Goal: Task Accomplishment & Management: Use online tool/utility

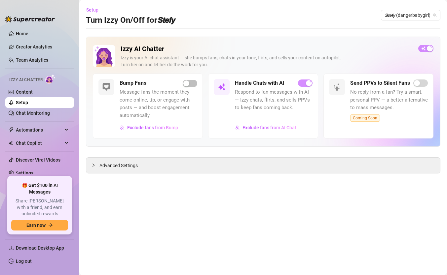
click at [426, 44] on div "Izzy AI Chatter [PERSON_NAME] is your AI chat assistant — she bumps fans, chats…" at bounding box center [263, 92] width 354 height 110
click at [423, 18] on span "𝙎𝙩𝙚𝙛𝙮 (dangerbabygirl)" at bounding box center [411, 15] width 52 height 10
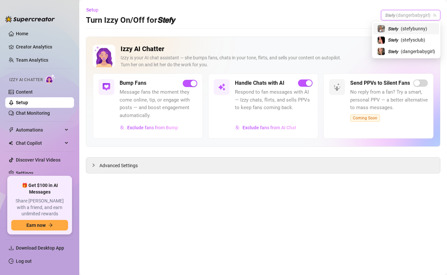
click at [412, 31] on span "( stefybunny )" at bounding box center [414, 28] width 26 height 7
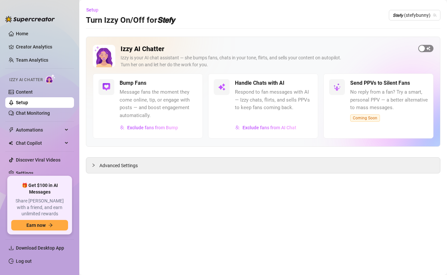
click at [423, 47] on div "button" at bounding box center [422, 49] width 6 height 6
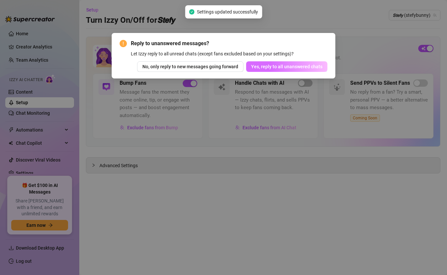
click at [319, 63] on button "Yes, reply to all unanswered chats" at bounding box center [286, 66] width 81 height 11
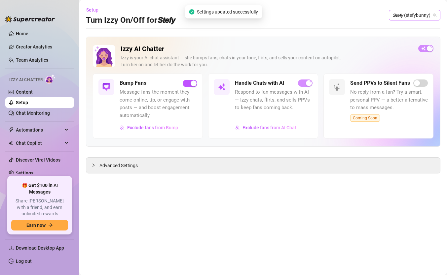
click at [405, 17] on span "𝙎𝙩𝙚𝙛𝙮 (stefybunny)" at bounding box center [415, 15] width 44 height 10
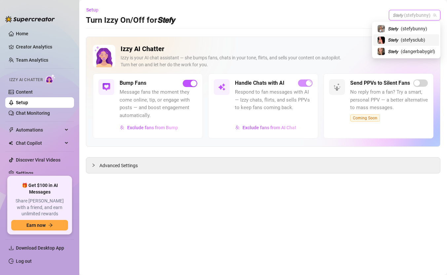
click at [389, 40] on span "𝙎𝙩𝙚𝙛𝙮" at bounding box center [393, 39] width 10 height 7
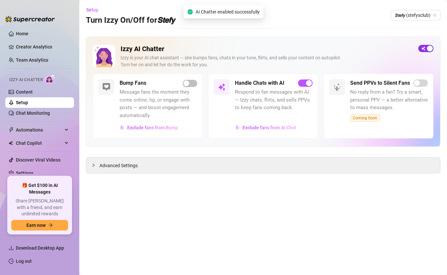
click at [427, 49] on div "button" at bounding box center [430, 49] width 6 height 6
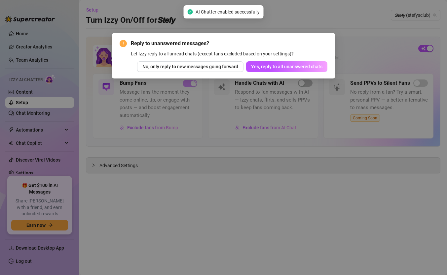
click at [427, 51] on div "Reply to unanswered messages? Let Izzy reply to all unread chats (except fans e…" at bounding box center [223, 137] width 447 height 275
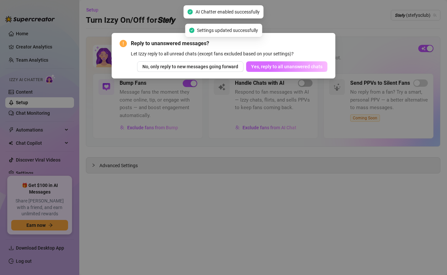
click at [319, 70] on button "Yes, reply to all unanswered chats" at bounding box center [286, 66] width 81 height 11
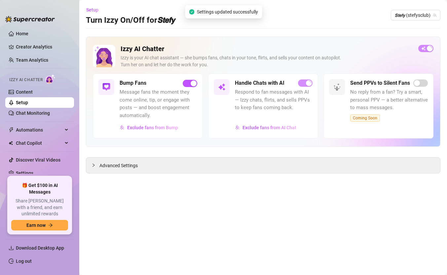
click at [415, 23] on div "Setup Turn Izzy On/Off for 𝙎𝙩𝙚𝙛𝙮 𝙎𝙩𝙚𝙛𝙮 (stefysclub)" at bounding box center [263, 15] width 354 height 21
click at [418, 21] on div "Setup Turn Izzy On/Off for 𝙎𝙩𝙚𝙛𝙮 𝙎𝙩𝙚𝙛𝙮 (stefysclub)" at bounding box center [263, 15] width 354 height 21
click at [426, 18] on span "𝙎𝙩𝙚𝙛𝙮 (stefysclub)" at bounding box center [416, 15] width 42 height 10
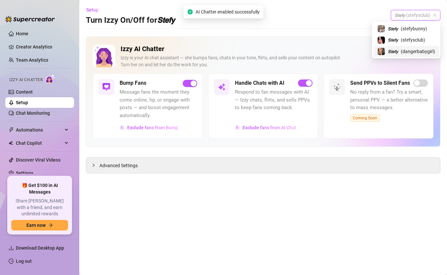
click at [389, 51] on span "𝙎𝙩𝙚𝙛𝙮" at bounding box center [393, 51] width 10 height 7
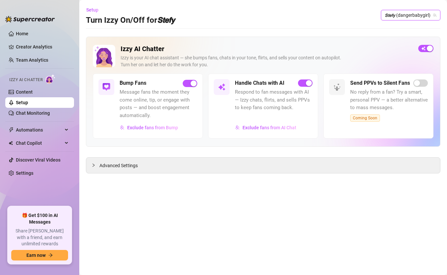
click at [412, 22] on div "Setup Turn Izzy On/Off for 𝙎𝙩𝙚𝙛𝙮 𝙎𝙩𝙚𝙛𝙮 (dangerbabygirl) 𝙎𝙩𝙚𝙛𝙮 (dangerbabygirl)" at bounding box center [263, 15] width 354 height 21
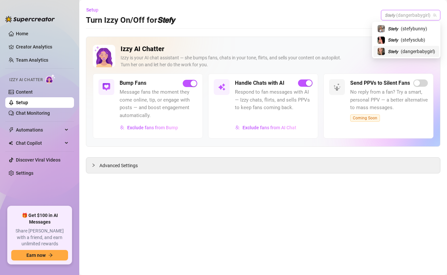
click at [416, 13] on span "𝙎𝙩𝙚𝙛𝙮 (dangerbabygirl)" at bounding box center [411, 15] width 52 height 10
click at [405, 26] on span "( stefybunny )" at bounding box center [414, 28] width 26 height 7
